Goal: Information Seeking & Learning: Learn about a topic

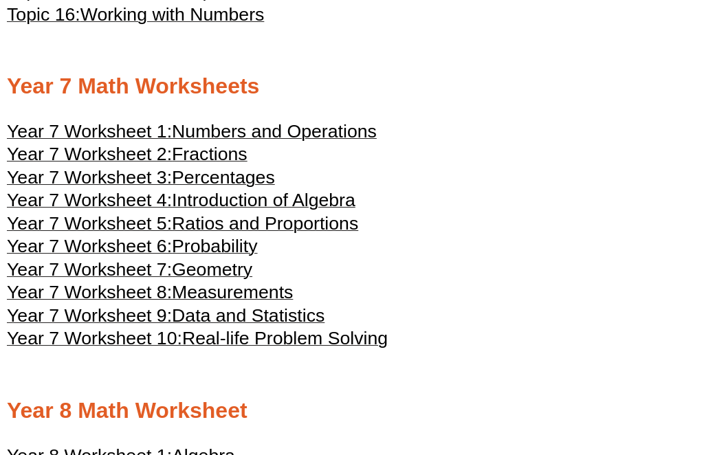
scroll to position [3206, 0]
click at [224, 280] on span "Geometry" at bounding box center [212, 269] width 80 height 21
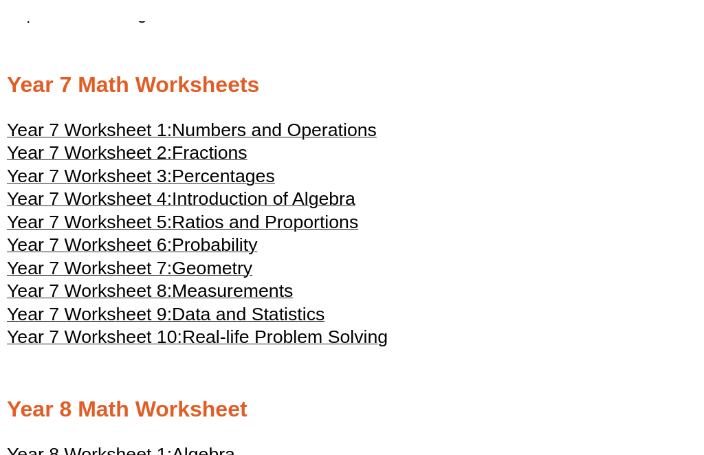
scroll to position [3207, 0]
click at [281, 301] on span "Measurements" at bounding box center [232, 291] width 121 height 21
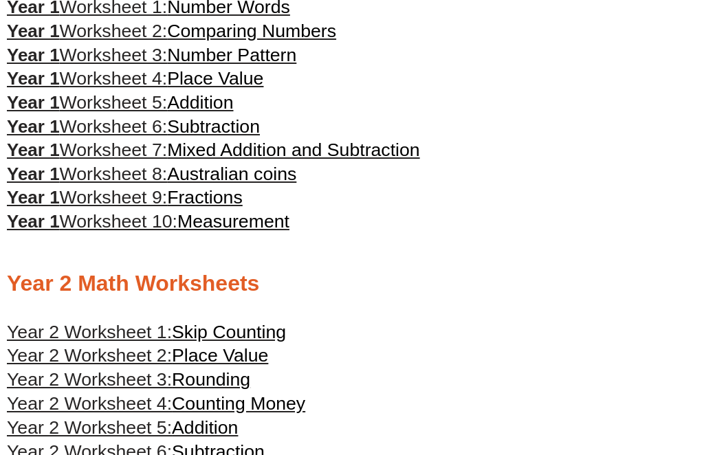
scroll to position [0, 0]
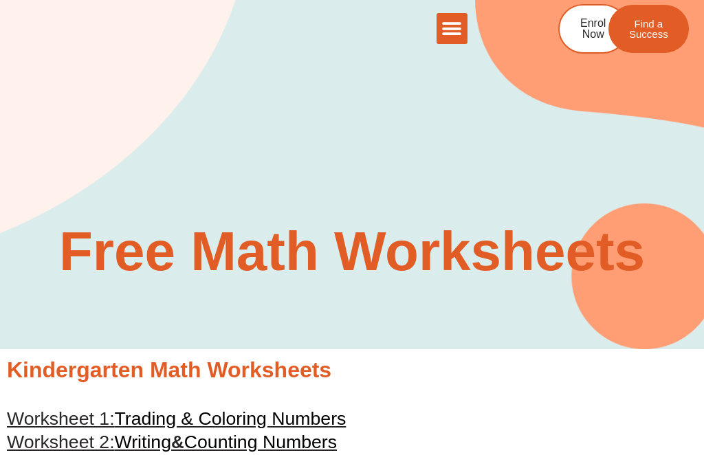
click at [462, 30] on icon "Menu Toggle" at bounding box center [452, 29] width 21 height 21
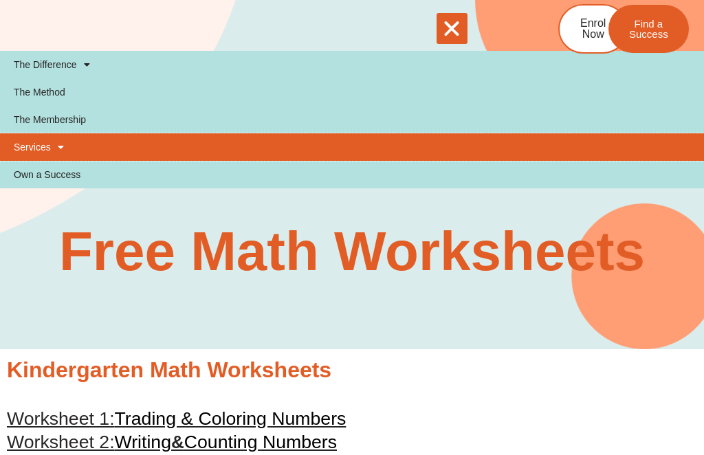
click at [43, 151] on link "Services" at bounding box center [352, 147] width 704 height 28
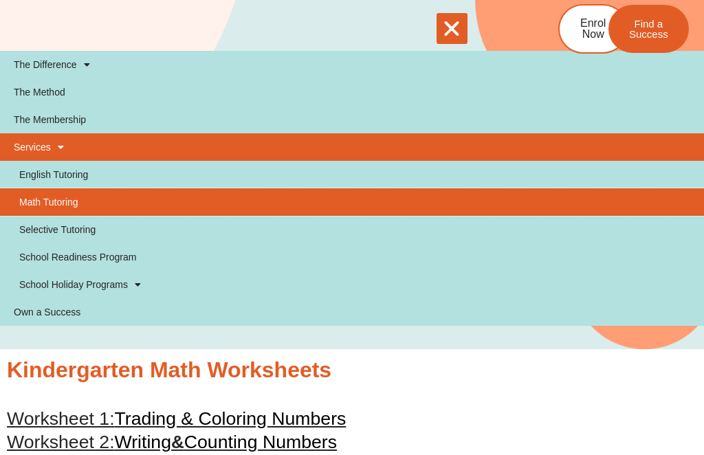
click at [62, 209] on link "Math Tutoring" at bounding box center [352, 202] width 704 height 28
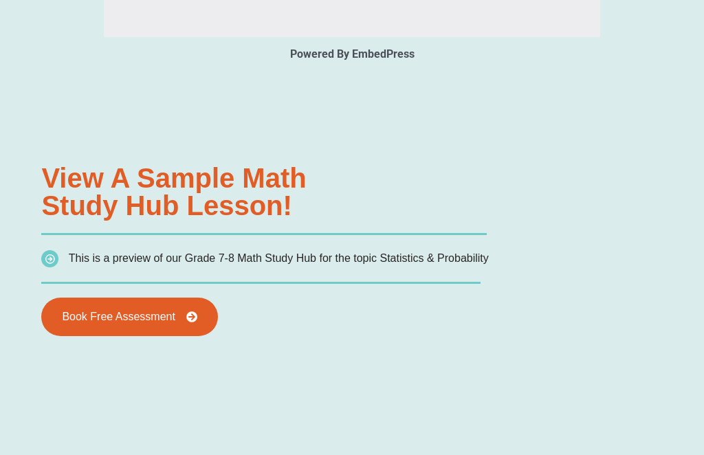
type input "*"
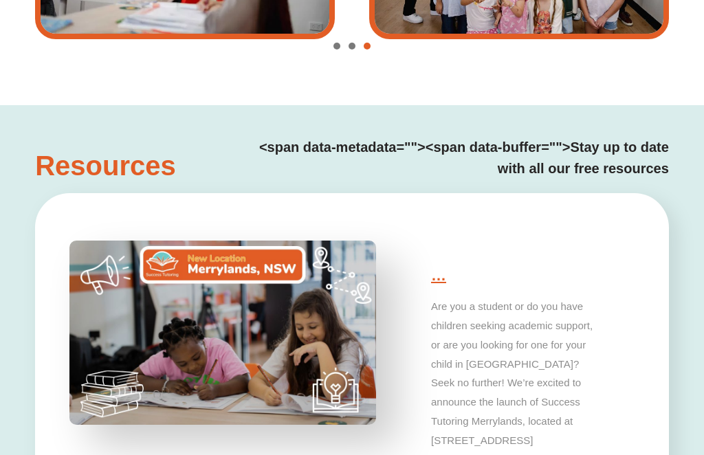
scroll to position [3153, 0]
click at [598, 149] on h4 "<span data-metadata=" "><span data-buffer=" ">Stay up to date with all our free…" at bounding box center [460, 158] width 417 height 43
click at [579, 171] on h4 "<span data-metadata=" "><span data-buffer=" ">Stay up to date with all our free…" at bounding box center [460, 158] width 417 height 43
click at [398, 153] on h4 "<span data-metadata=" "><span data-buffer=" ">Stay up to date with all our free…" at bounding box center [460, 158] width 417 height 43
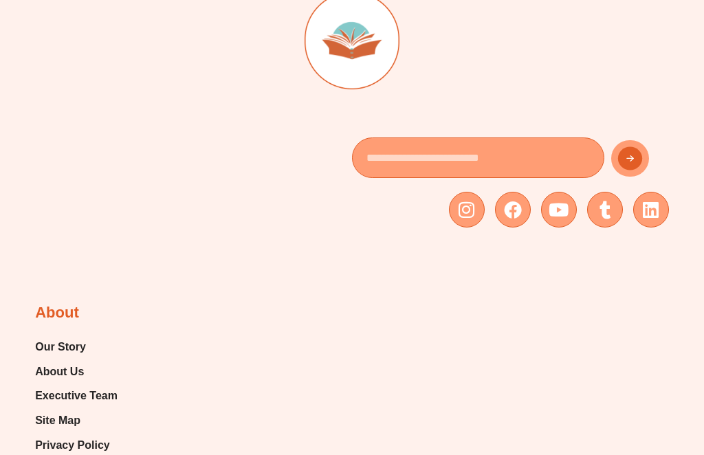
scroll to position [4749, 0]
click at [521, 201] on icon at bounding box center [513, 210] width 18 height 18
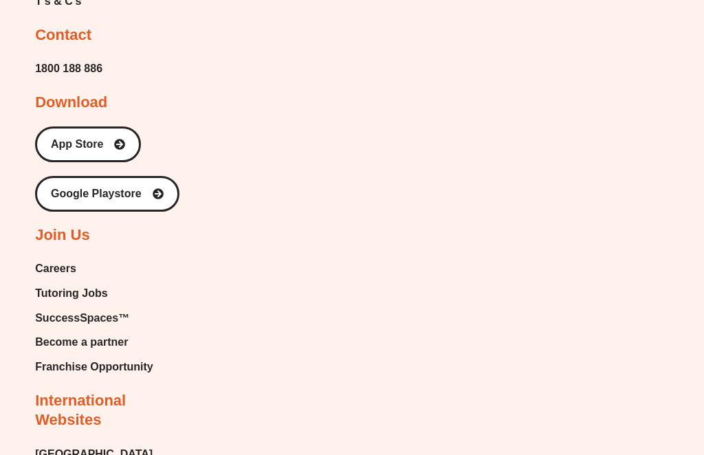
scroll to position [5243, 0]
click at [102, 308] on span "SuccessSpaces™" at bounding box center [82, 318] width 94 height 21
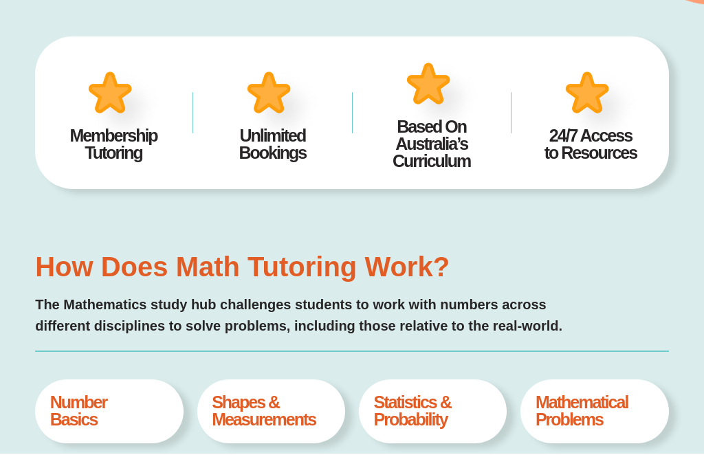
scroll to position [493, 0]
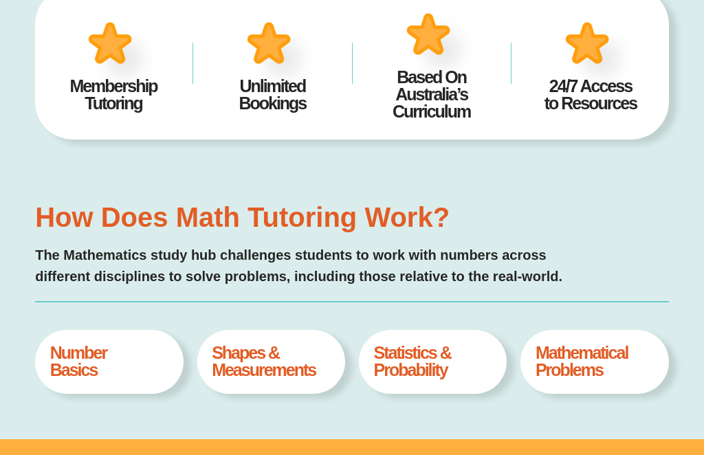
click at [278, 365] on h4 "Shapes & Measurements" at bounding box center [271, 362] width 118 height 34
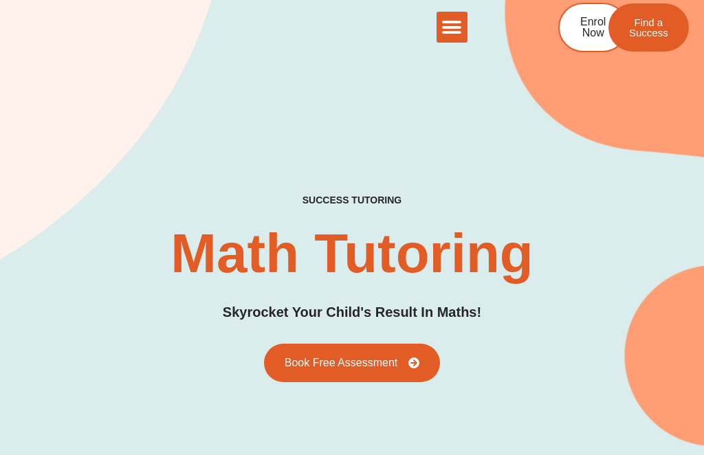
scroll to position [0, 0]
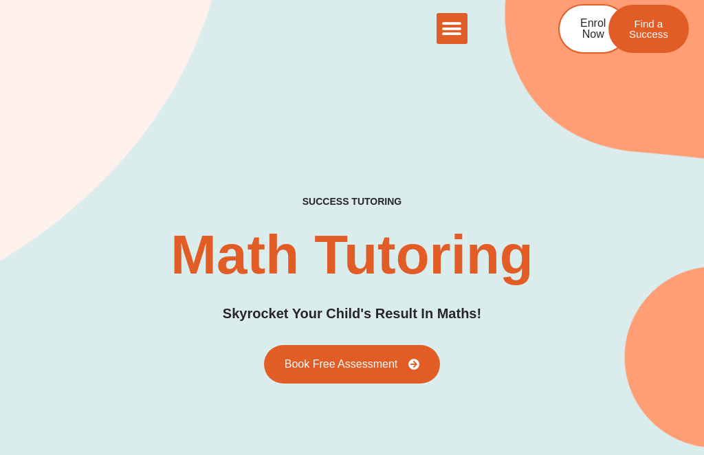
click at [459, 32] on icon "Menu Toggle" at bounding box center [452, 29] width 21 height 21
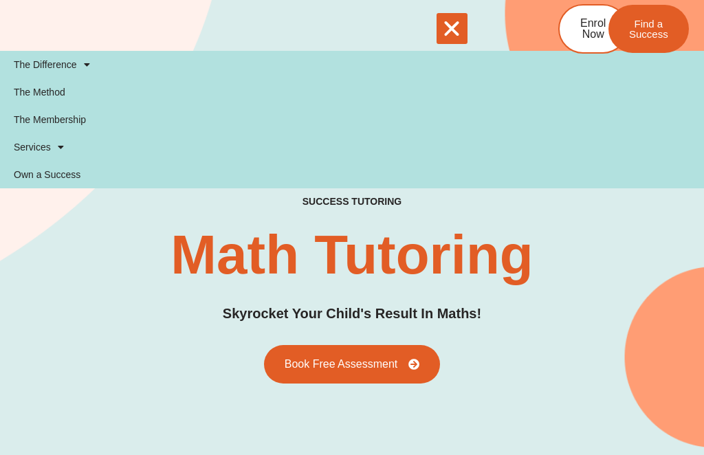
click at [497, 265] on h2 "Math Tutoring" at bounding box center [352, 255] width 363 height 55
click at [655, 24] on span "Find a Success" at bounding box center [648, 29] width 39 height 21
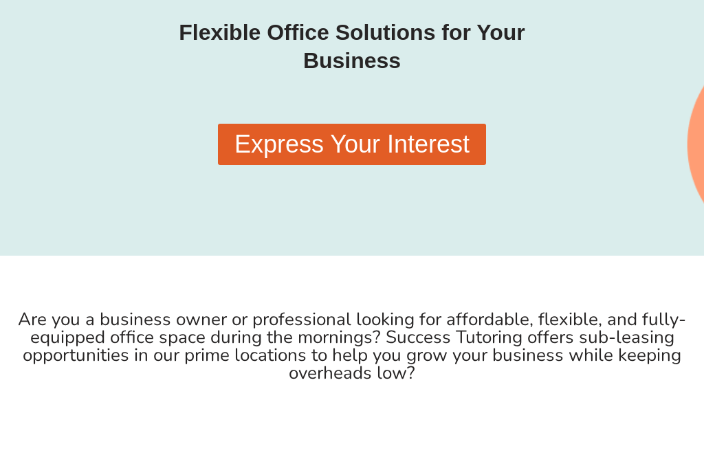
scroll to position [268, 0]
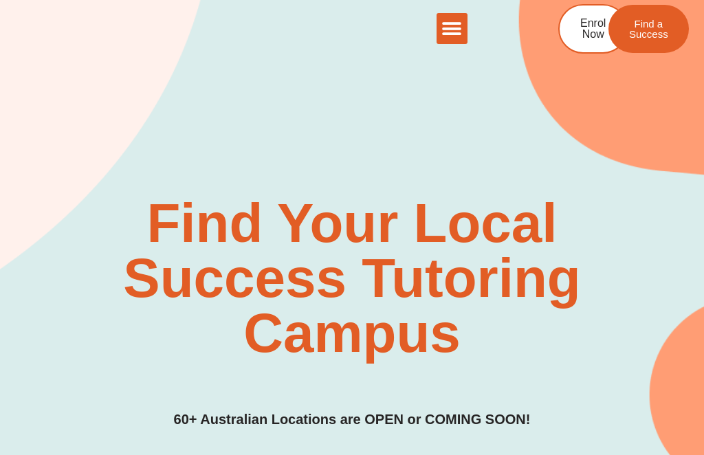
click at [466, 32] on div "Menu Toggle" at bounding box center [452, 28] width 31 height 31
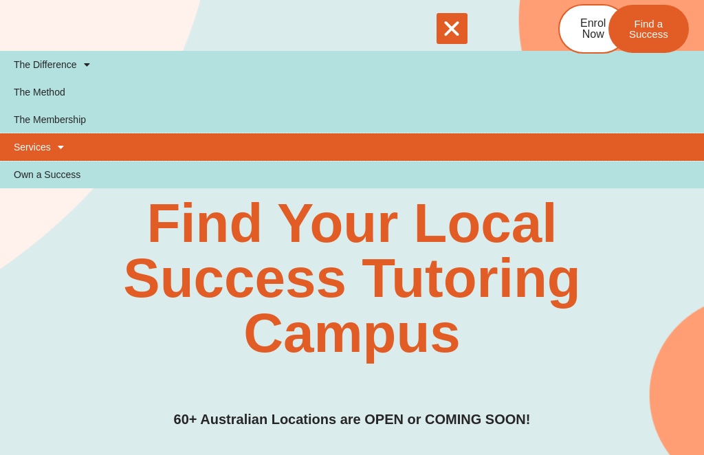
click at [39, 148] on link "Services" at bounding box center [352, 147] width 704 height 28
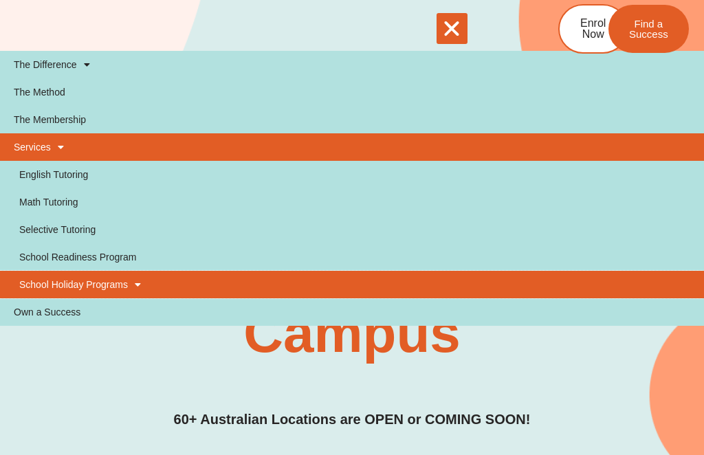
click at [118, 286] on link "School Holiday Programs" at bounding box center [352, 285] width 704 height 28
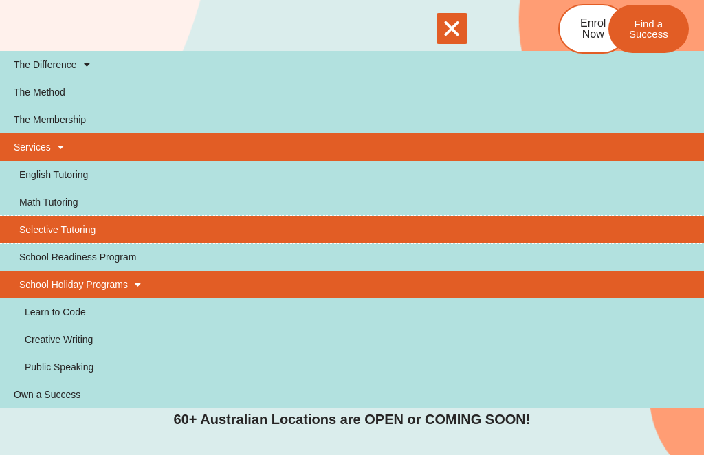
click at [68, 233] on link "Selective Tutoring" at bounding box center [352, 230] width 704 height 28
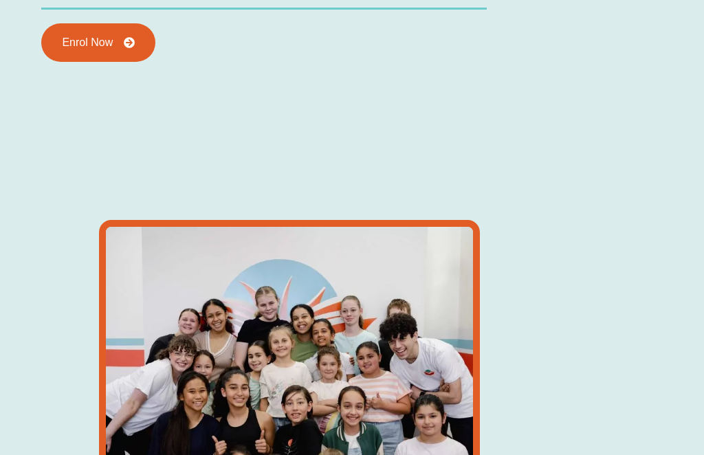
scroll to position [2223, 0]
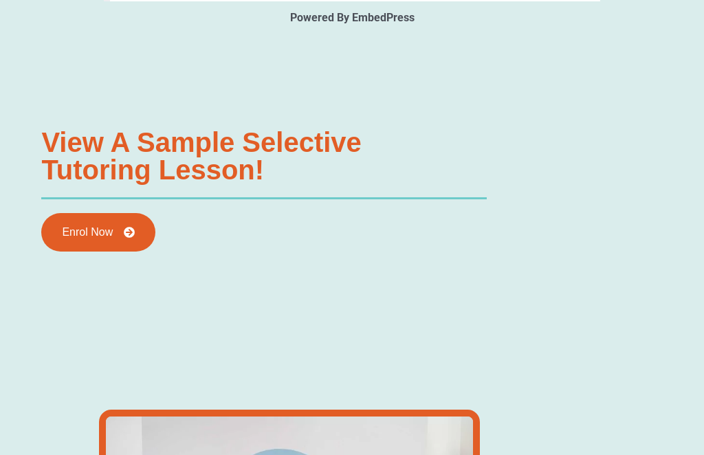
type input "*"
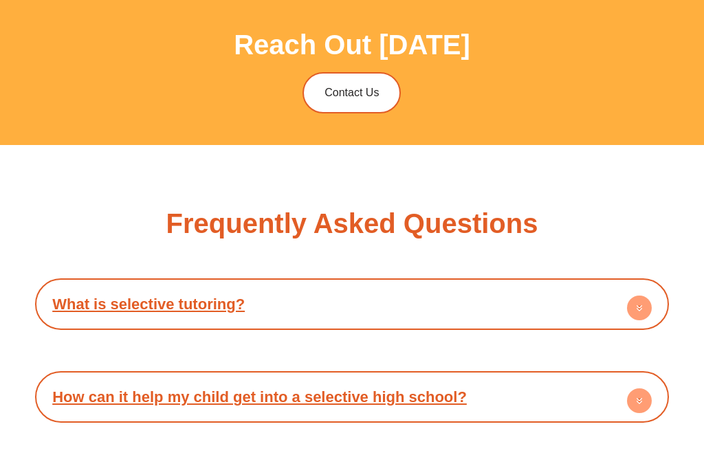
scroll to position [4908, 0]
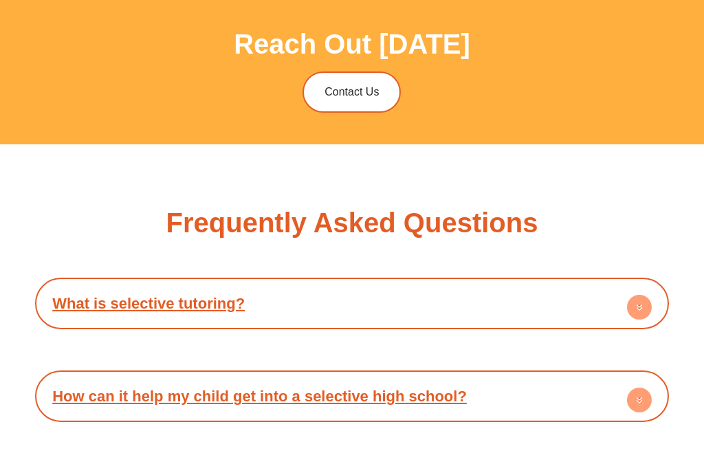
click at [355, 87] on span "Contact Us" at bounding box center [352, 92] width 54 height 11
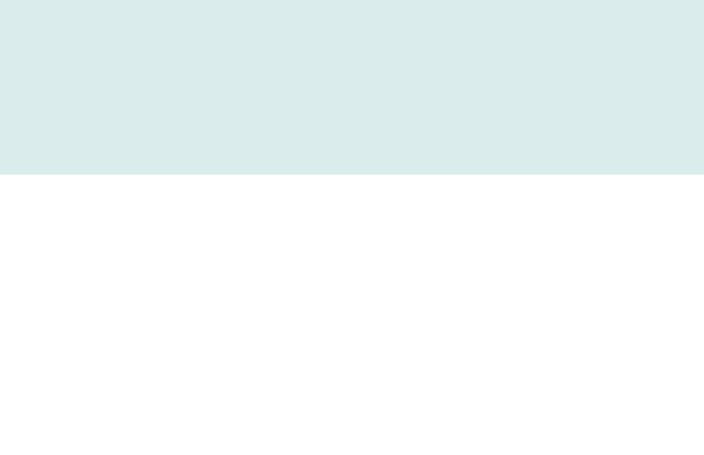
scroll to position [751, 0]
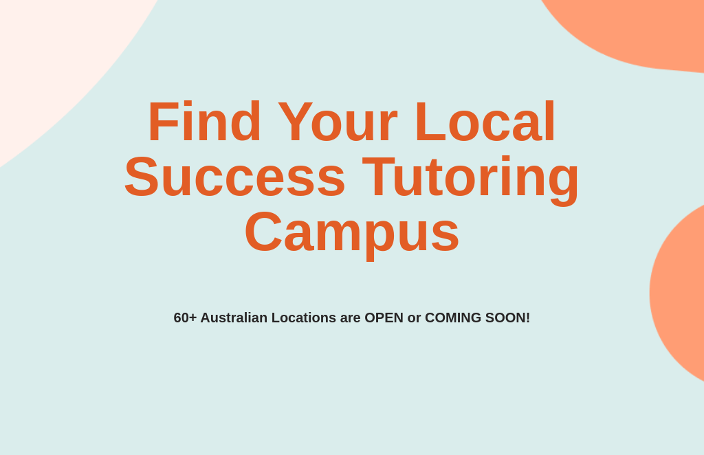
scroll to position [0, 0]
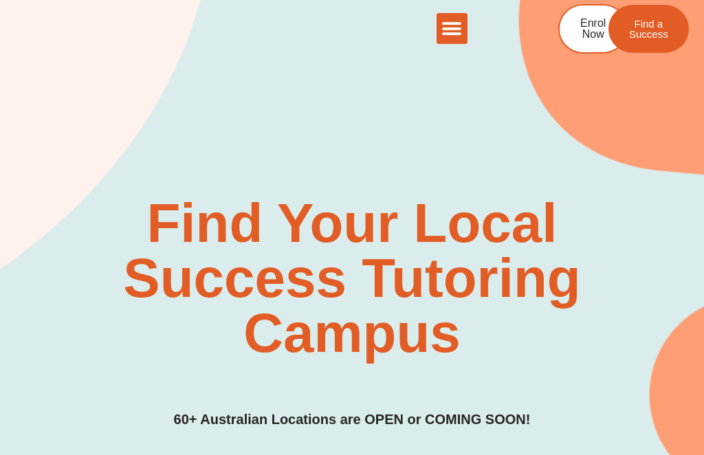
click at [452, 35] on icon "Menu Toggle" at bounding box center [452, 29] width 21 height 21
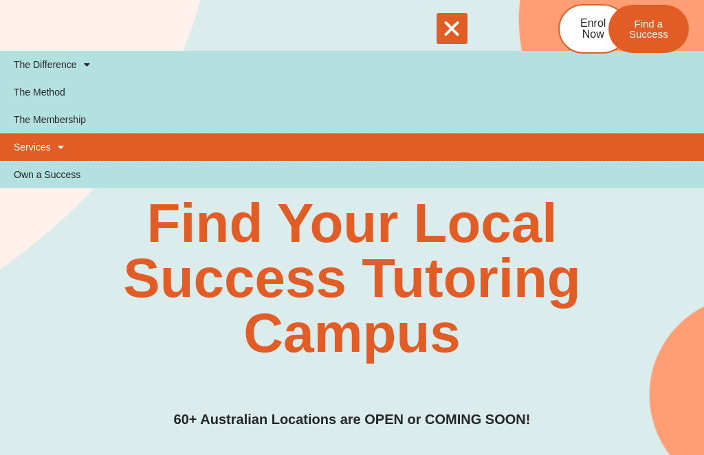
click at [49, 153] on link "Services" at bounding box center [352, 147] width 704 height 28
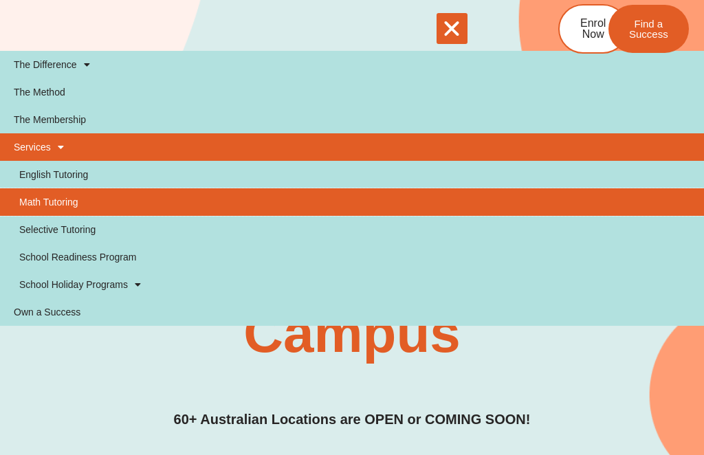
click at [62, 207] on link "Math Tutoring" at bounding box center [352, 202] width 704 height 28
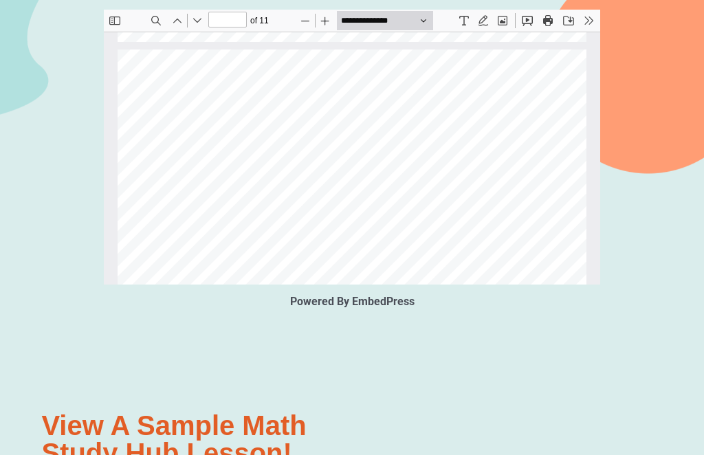
scroll to position [612, 0]
click at [512, 400] on div "Powered By EmbedPress View a sample Math Study Hub lesson! This is a preview of…" at bounding box center [352, 279] width 634 height 802
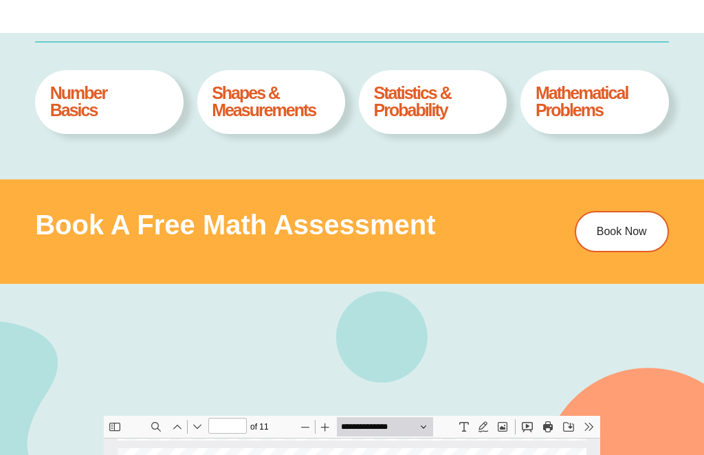
scroll to position [751, 0]
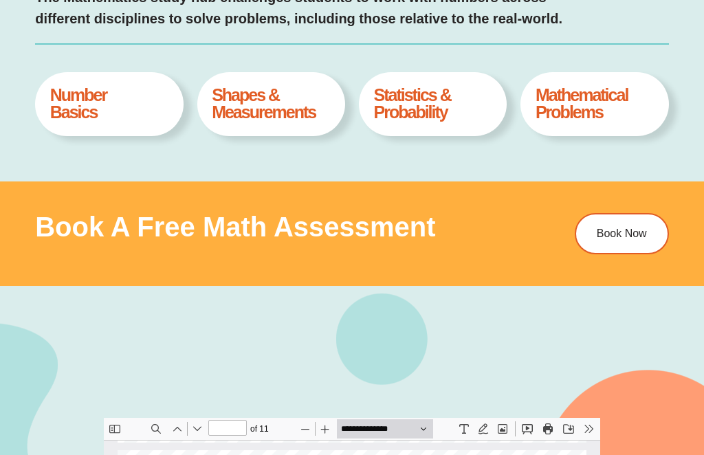
click at [274, 105] on h4 "Shapes & Measurements" at bounding box center [271, 104] width 118 height 34
click at [261, 104] on h4 "Shapes & Measurements" at bounding box center [271, 104] width 118 height 34
click at [266, 105] on h4 "Shapes & Measurements" at bounding box center [271, 104] width 118 height 34
click at [281, 111] on h4 "Shapes & Measurements" at bounding box center [271, 104] width 118 height 34
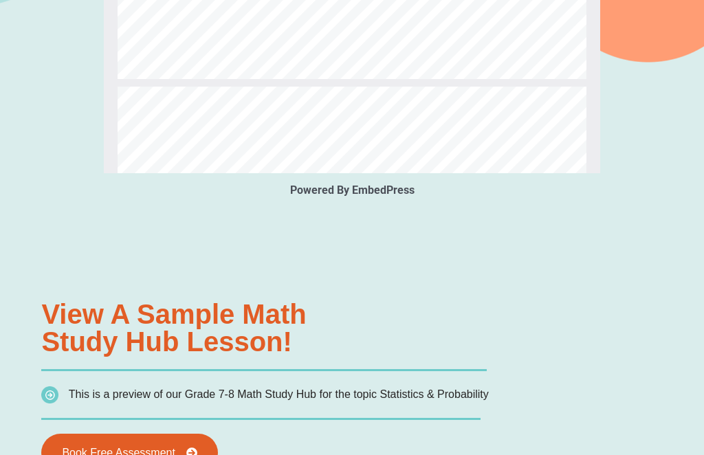
scroll to position [2300, 0]
type input "*"
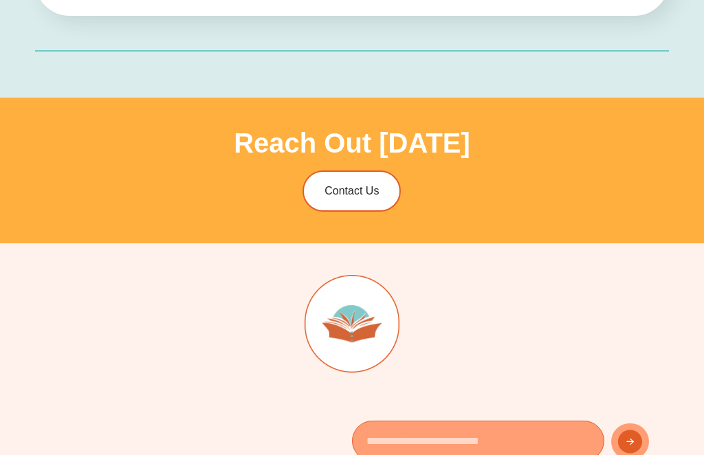
scroll to position [4465, 0]
click at [352, 171] on link "Contact Us" at bounding box center [352, 191] width 98 height 41
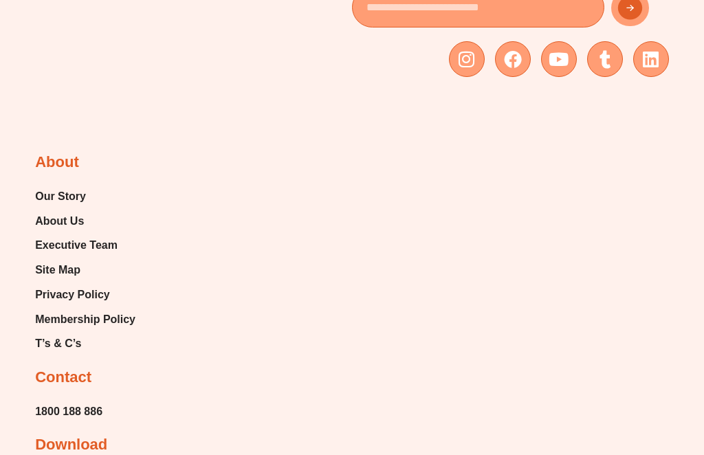
scroll to position [9756, 0]
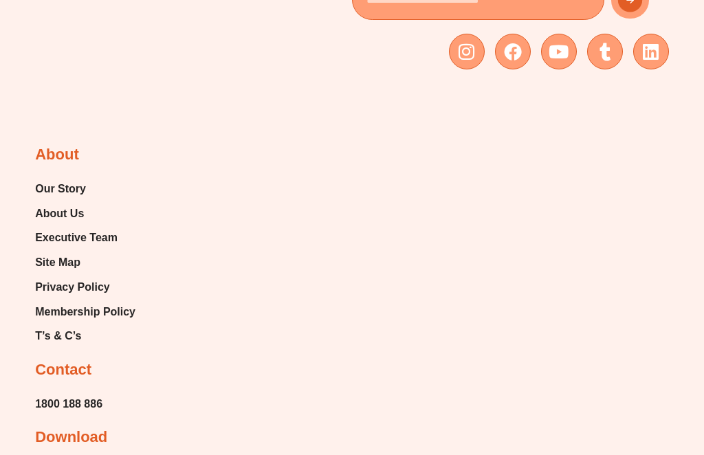
click at [63, 360] on h2 "Contact" at bounding box center [63, 370] width 56 height 20
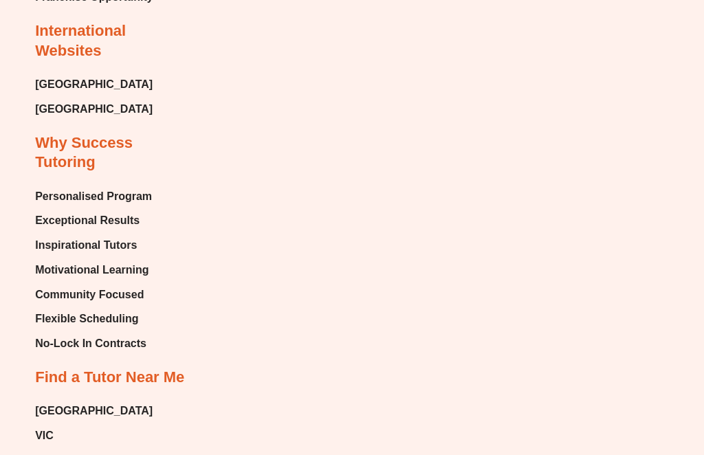
scroll to position [10462, 0]
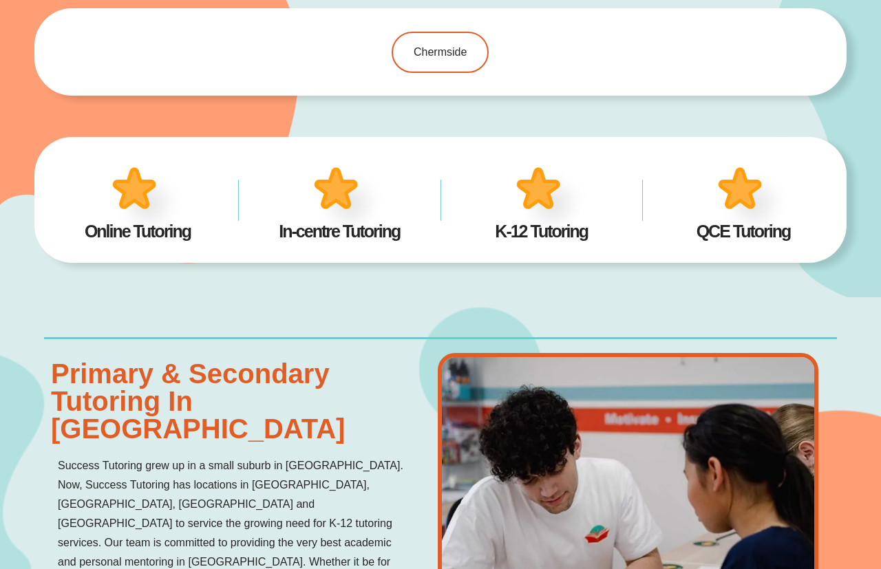
scroll to position [920, 0]
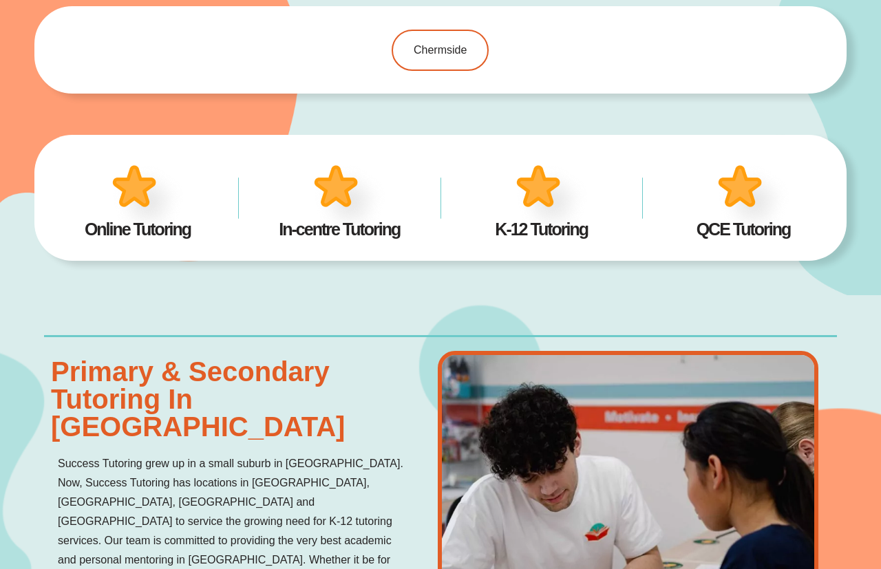
click at [138, 199] on img at bounding box center [147, 199] width 85 height 83
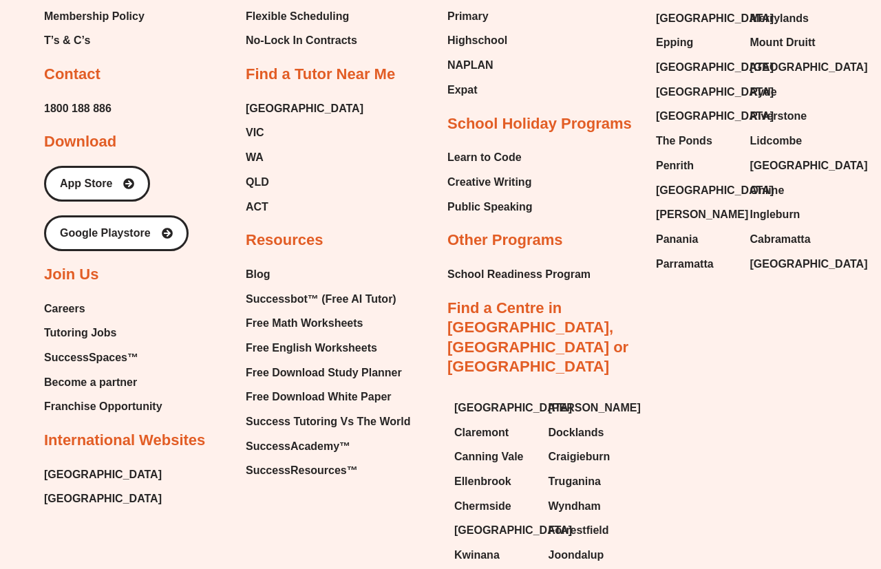
scroll to position [3093, 0]
click at [323, 460] on span "SuccessResources™" at bounding box center [302, 470] width 112 height 21
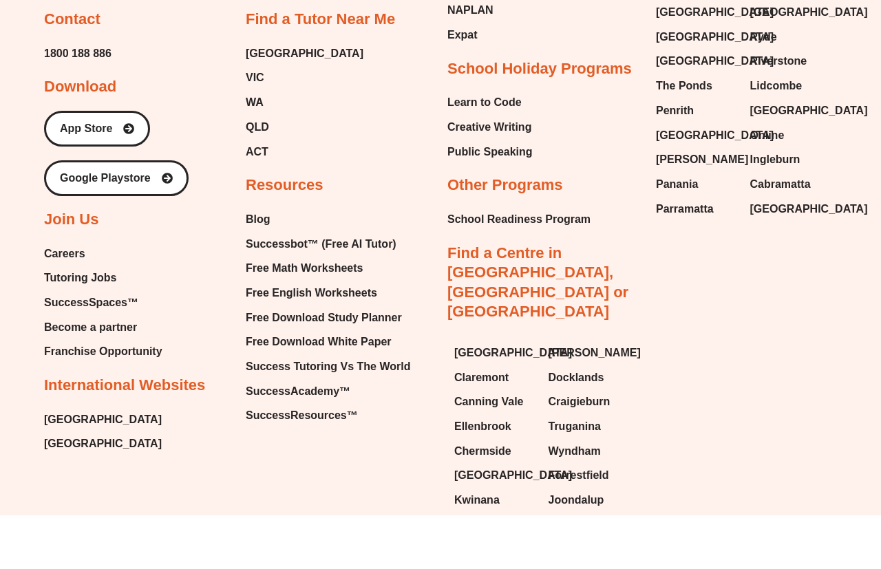
scroll to position [3150, 0]
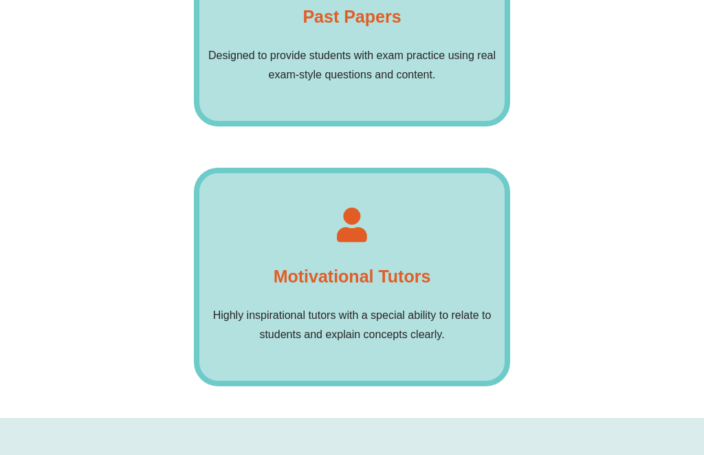
scroll to position [1397, 0]
click at [364, 263] on h4 "Motivational Tutors" at bounding box center [353, 277] width 158 height 28
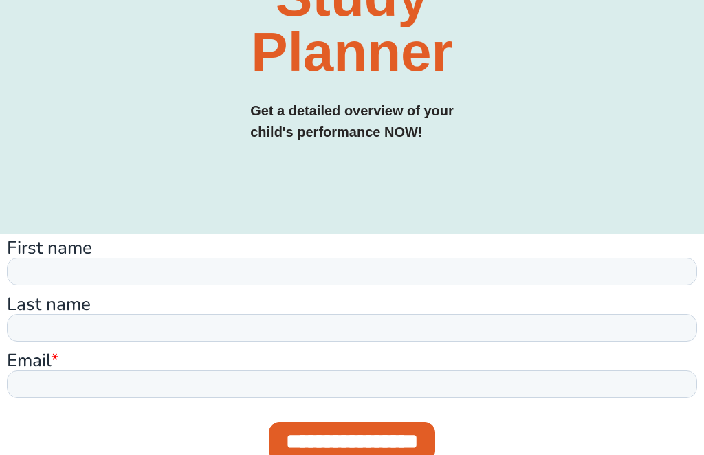
scroll to position [338, 0]
